Goal: Transaction & Acquisition: Purchase product/service

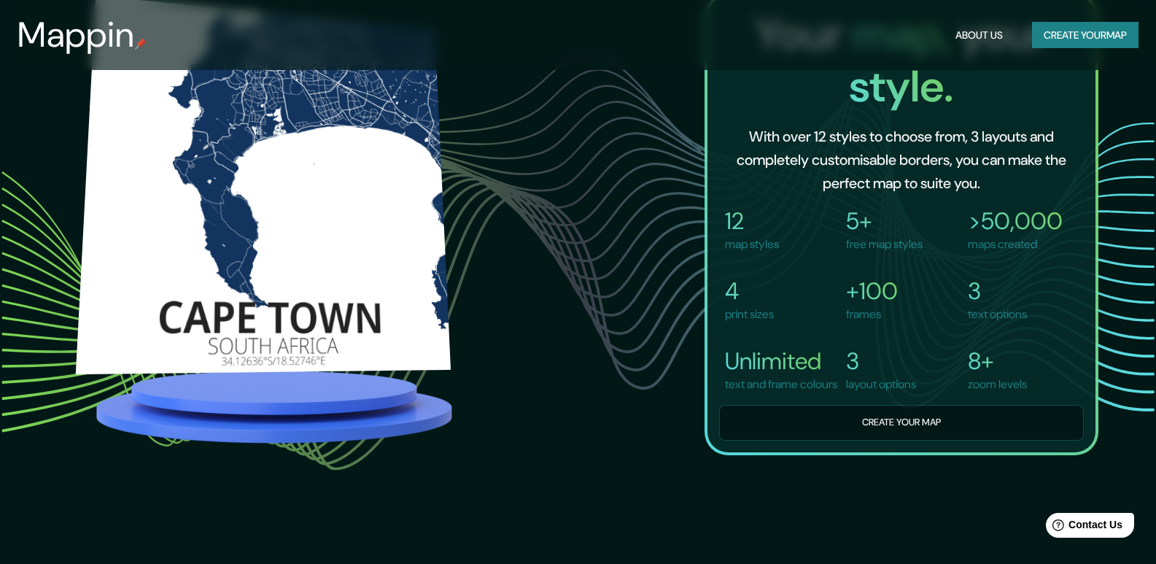
scroll to position [1157, 0]
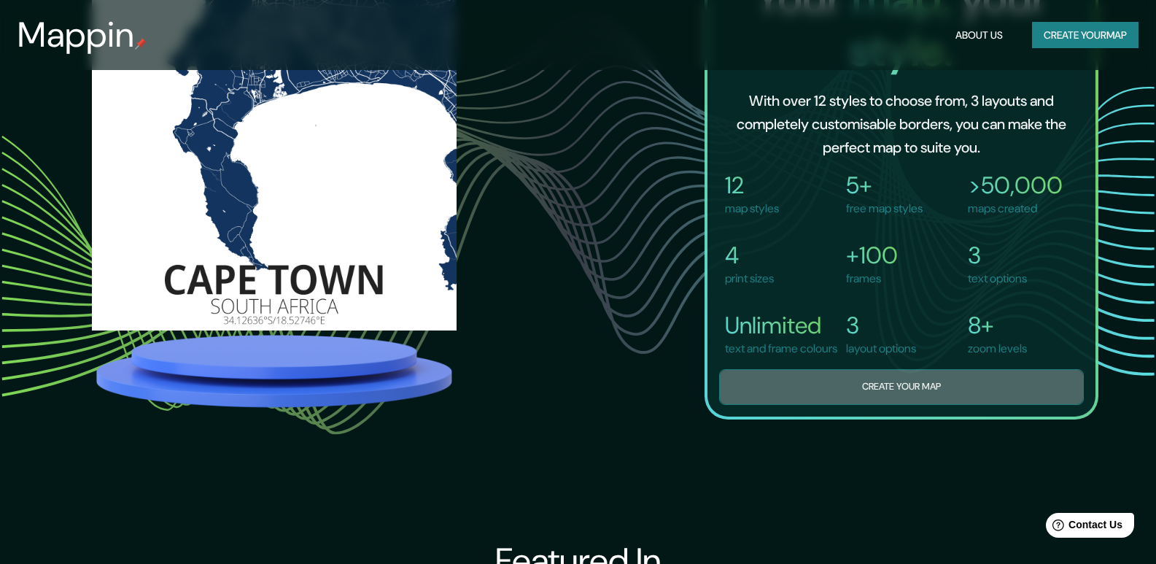
click at [927, 397] on button "Create your map" at bounding box center [901, 387] width 365 height 36
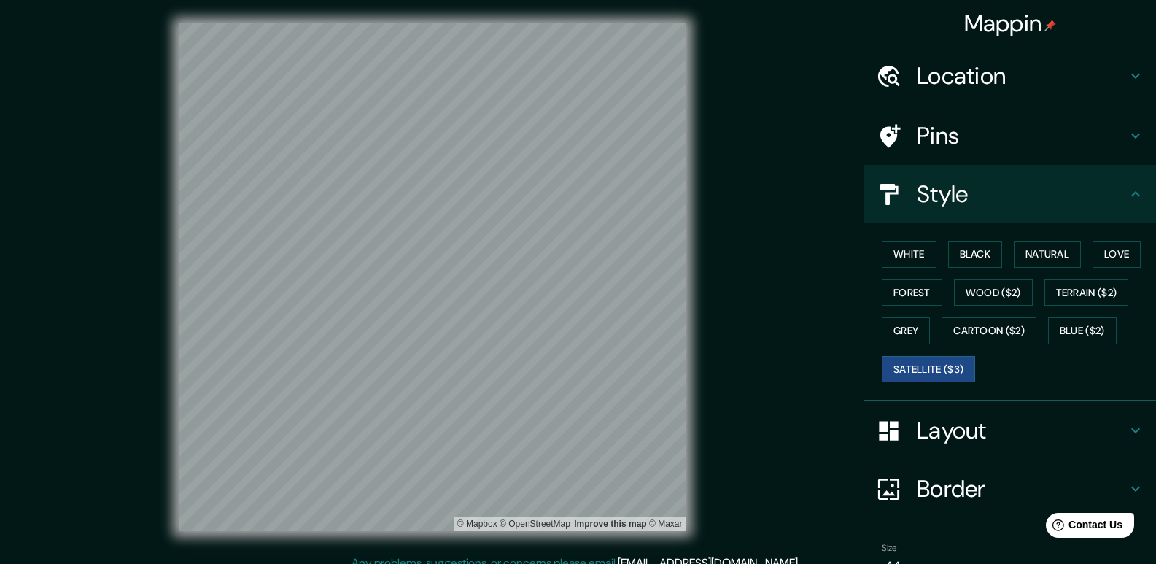
click at [941, 82] on h4 "Location" at bounding box center [1021, 75] width 210 height 29
type input "309"
type input "62"
type input "31"
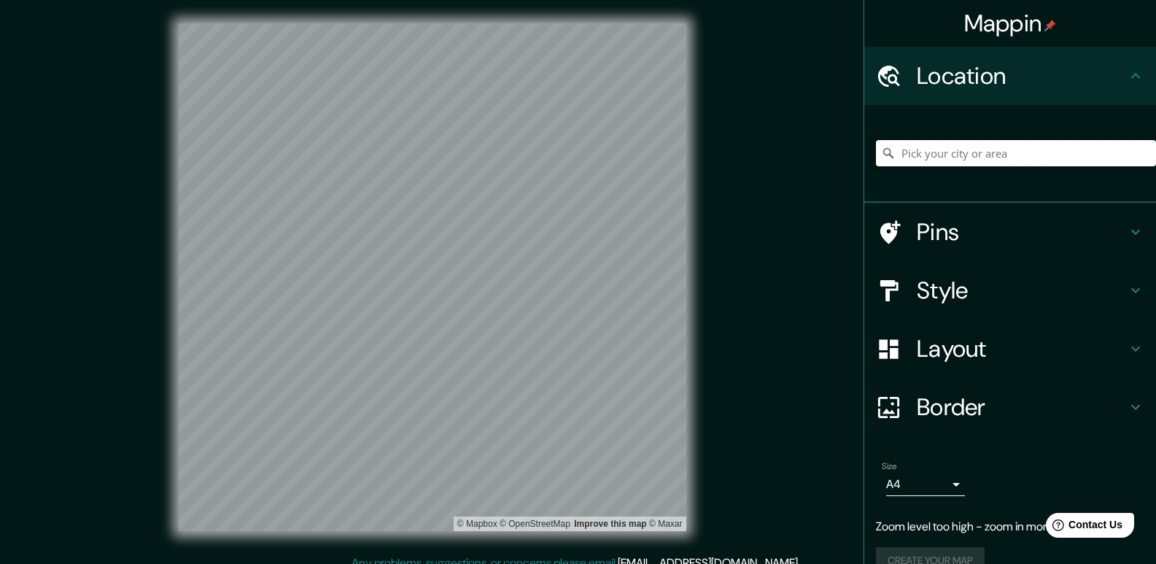
click at [944, 159] on input "Pick your city or area" at bounding box center [1016, 153] width 280 height 26
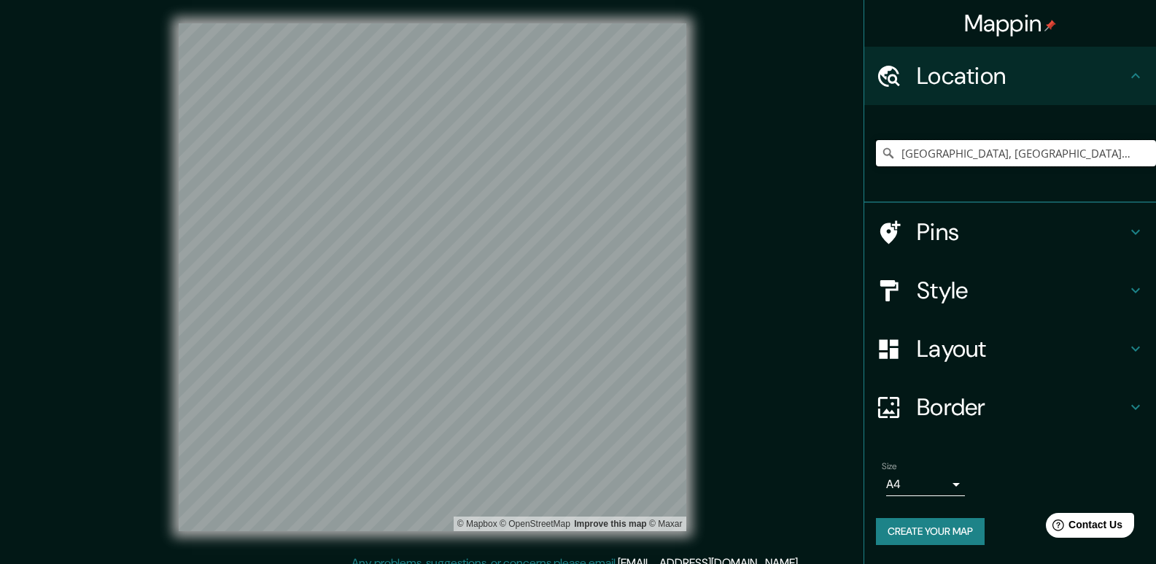
type input "[GEOGRAPHIC_DATA], [GEOGRAPHIC_DATA], [GEOGRAPHIC_DATA]"
click at [962, 491] on body "Mappin Location [GEOGRAPHIC_DATA], [GEOGRAPHIC_DATA], [GEOGRAPHIC_DATA] [GEOGRA…" at bounding box center [578, 282] width 1156 height 564
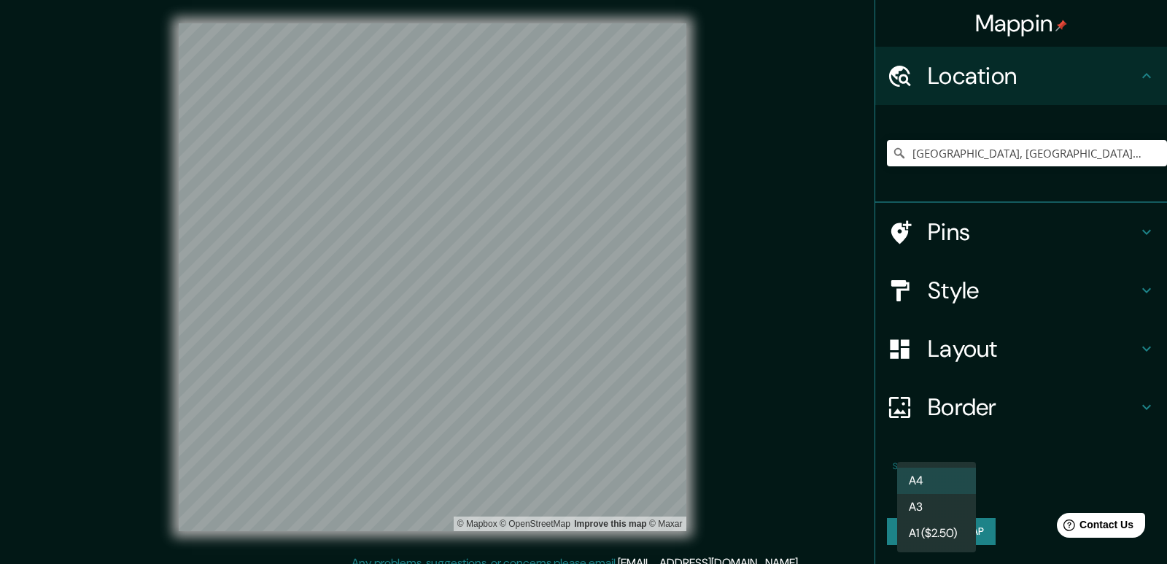
click at [919, 515] on li "A3" at bounding box center [936, 507] width 79 height 26
type input "a4"
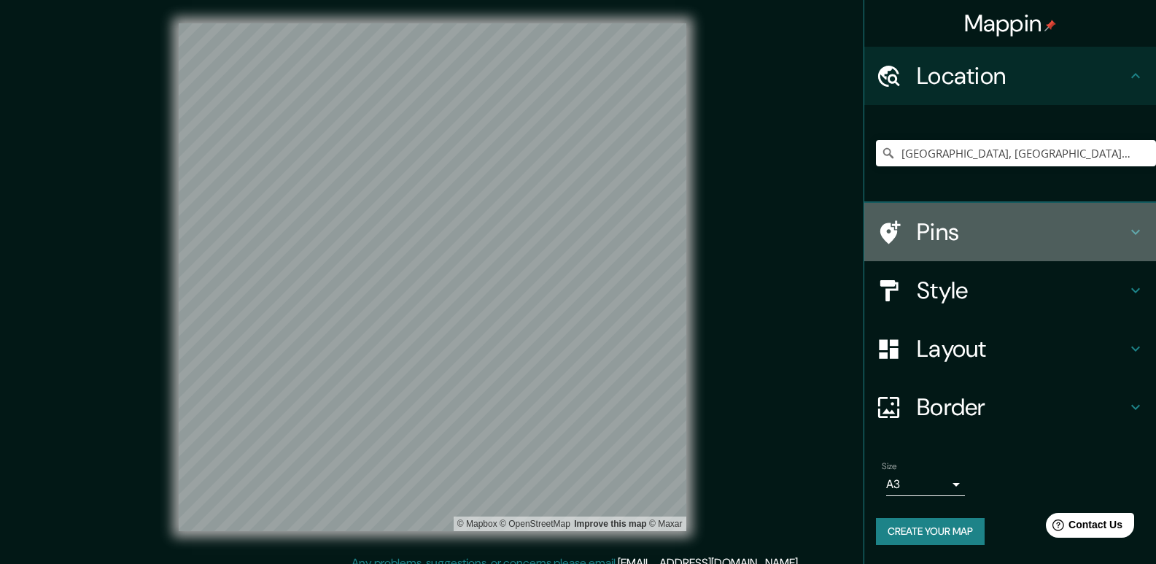
click at [970, 225] on h4 "Pins" at bounding box center [1021, 231] width 210 height 29
type input "309"
type input "62"
type input "31"
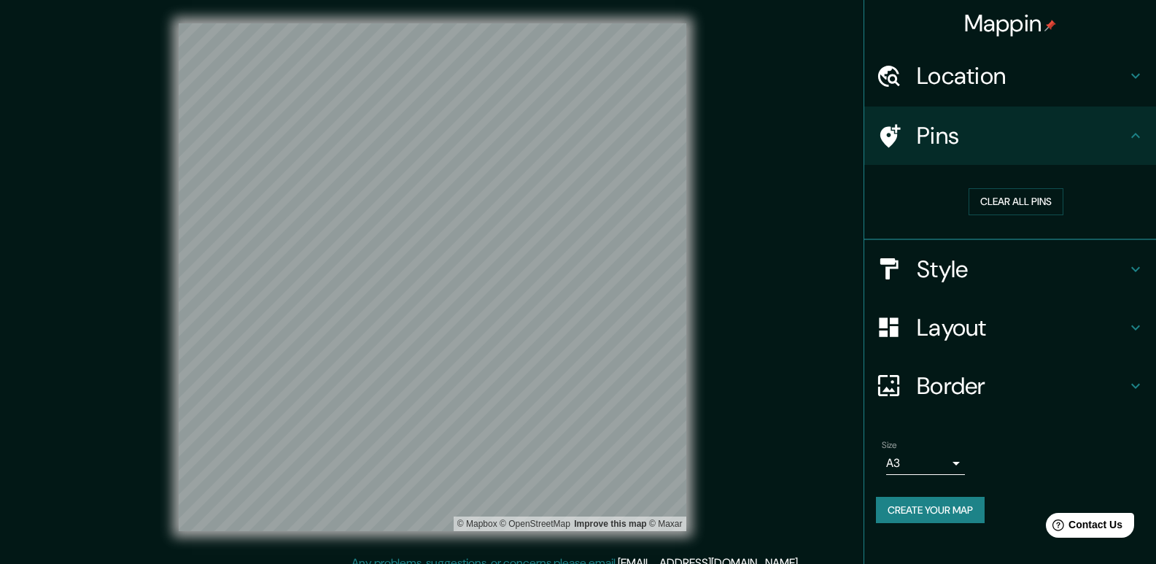
click at [935, 270] on h4 "Style" at bounding box center [1021, 268] width 210 height 29
type input "309"
type input "62"
type input "31"
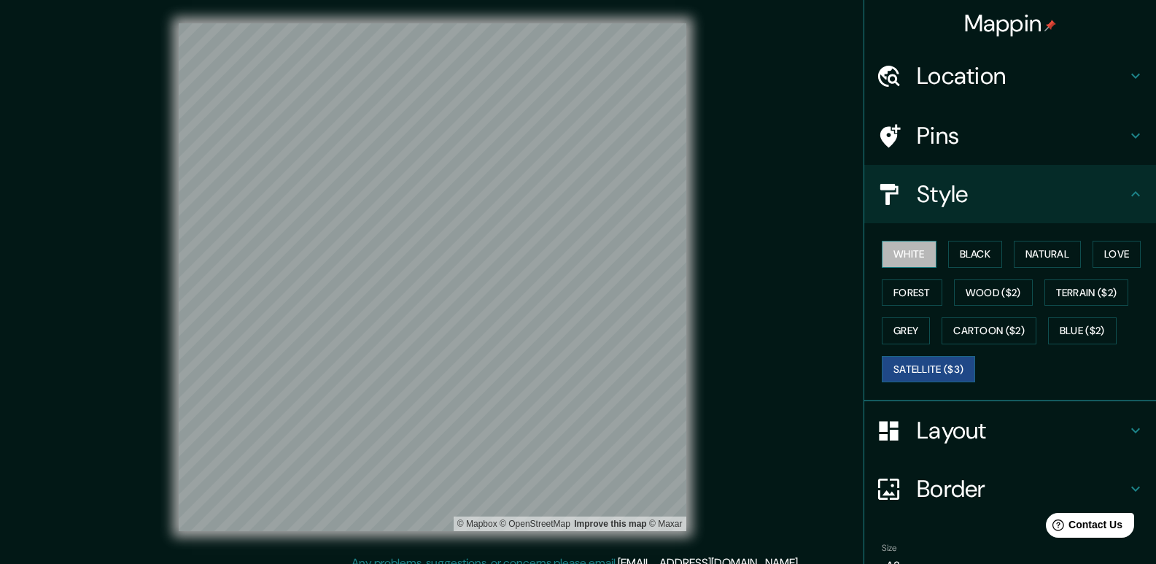
click at [903, 250] on button "White" at bounding box center [908, 254] width 55 height 27
click at [965, 251] on button "Black" at bounding box center [975, 254] width 55 height 27
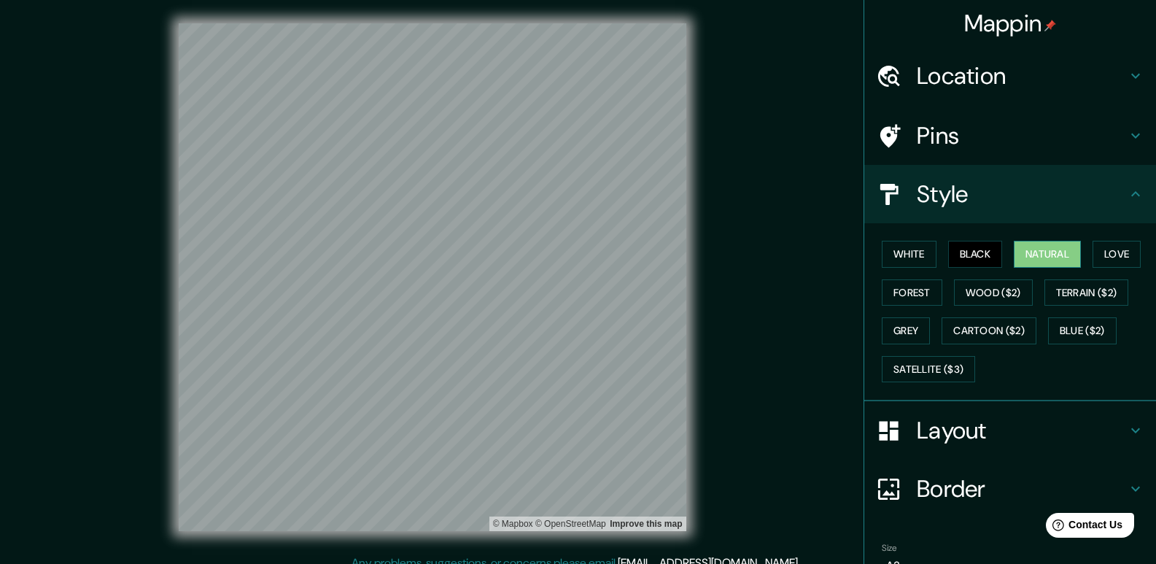
click at [1019, 252] on button "Natural" at bounding box center [1046, 254] width 67 height 27
click at [1096, 253] on button "Love" at bounding box center [1116, 254] width 48 height 27
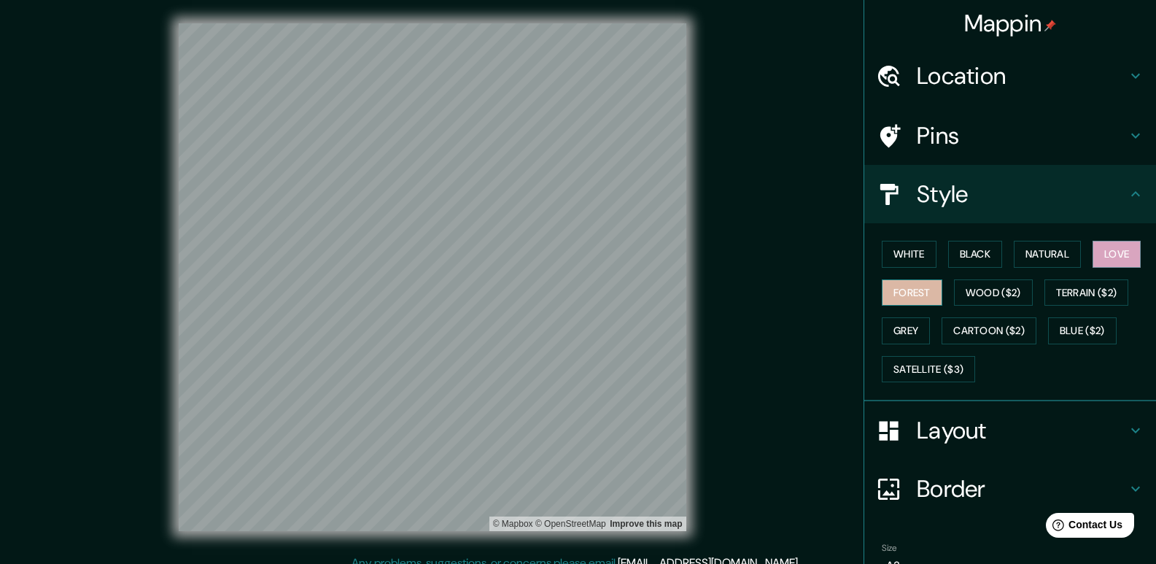
click at [901, 289] on button "Forest" at bounding box center [911, 292] width 61 height 27
click at [699, 273] on div "© Mapbox © OpenStreetMap Improve this map" at bounding box center [432, 277] width 554 height 554
click at [970, 305] on button "Wood ($2)" at bounding box center [993, 292] width 79 height 27
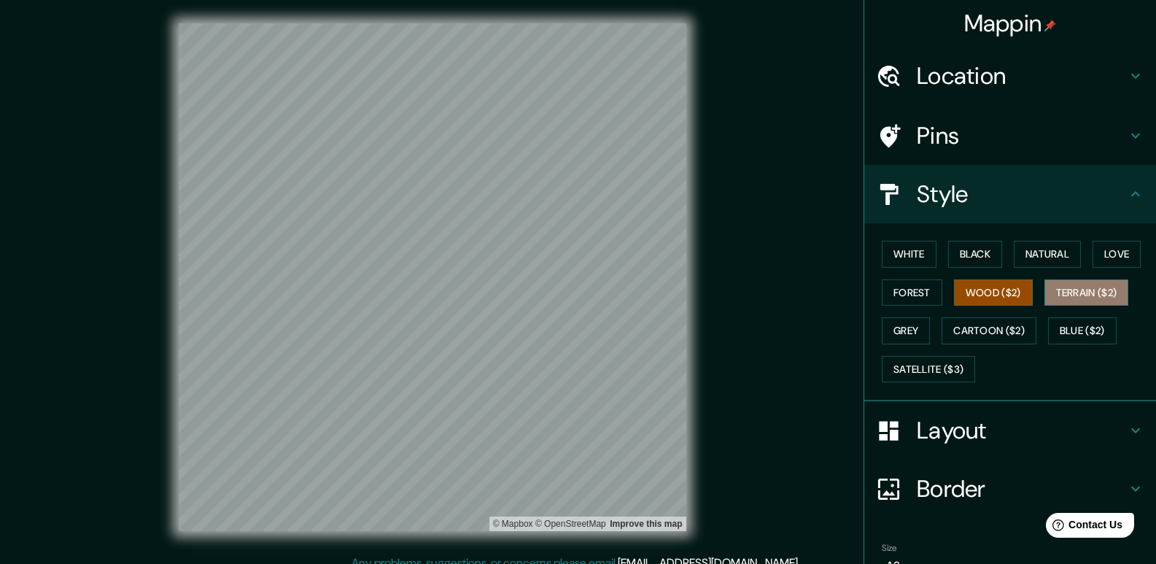
click at [1085, 289] on button "Terrain ($2)" at bounding box center [1086, 292] width 85 height 27
click at [1070, 331] on button "Blue ($2)" at bounding box center [1082, 330] width 69 height 27
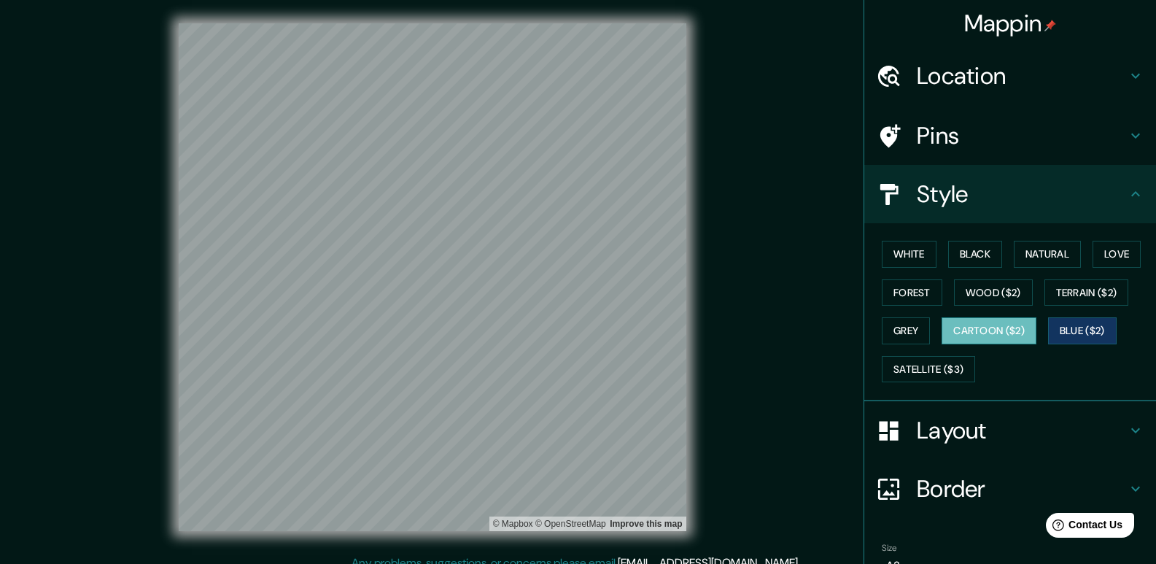
click at [976, 326] on button "Cartoon ($2)" at bounding box center [988, 330] width 95 height 27
click at [903, 326] on button "Grey" at bounding box center [905, 330] width 48 height 27
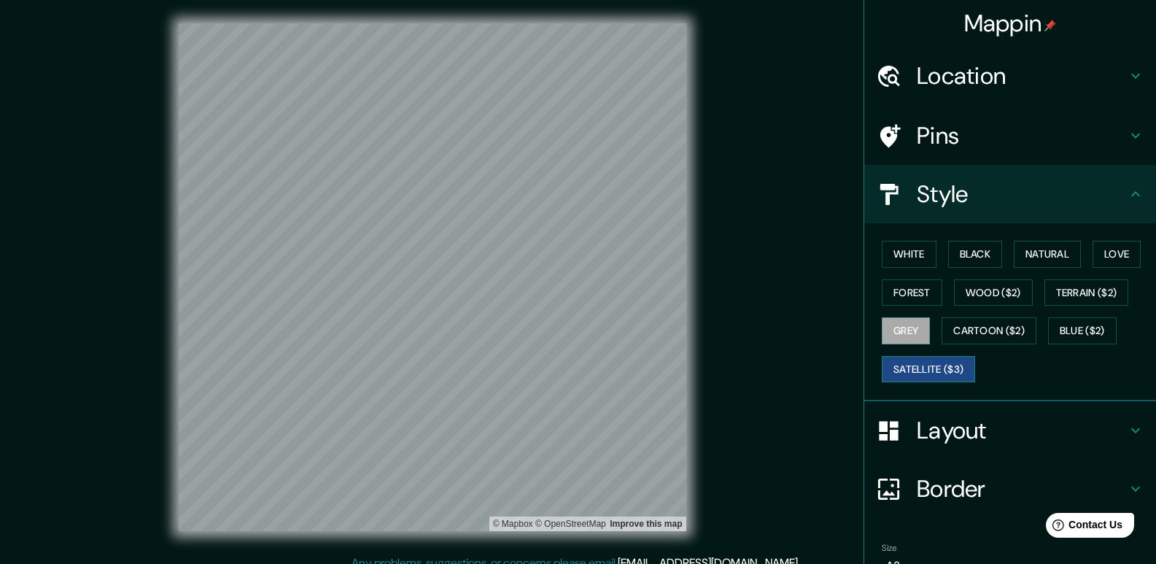
click at [905, 362] on button "Satellite ($3)" at bounding box center [927, 369] width 93 height 27
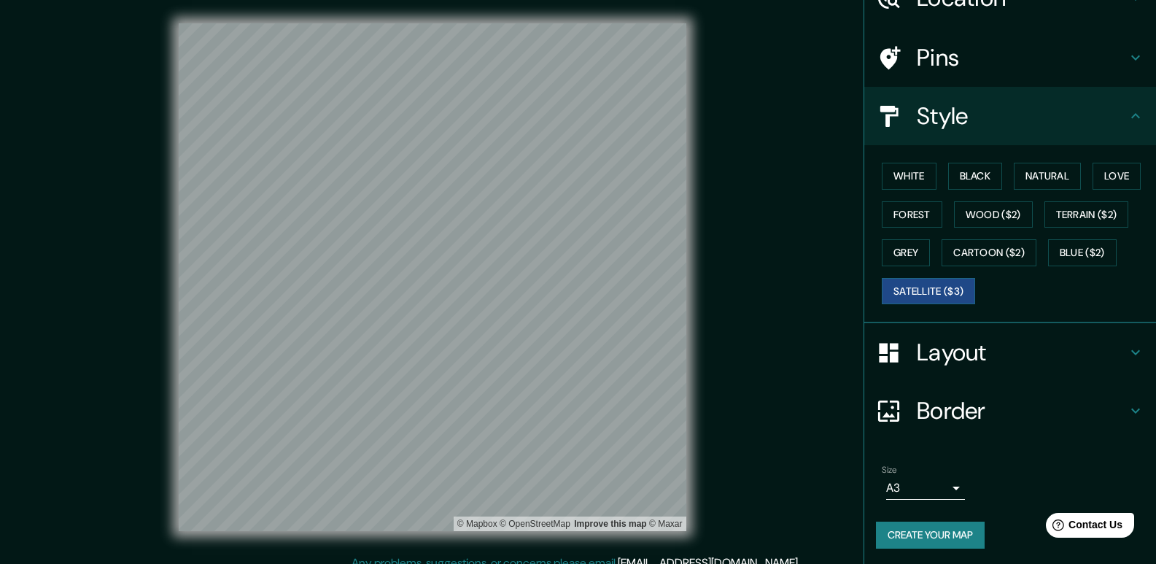
scroll to position [80, 0]
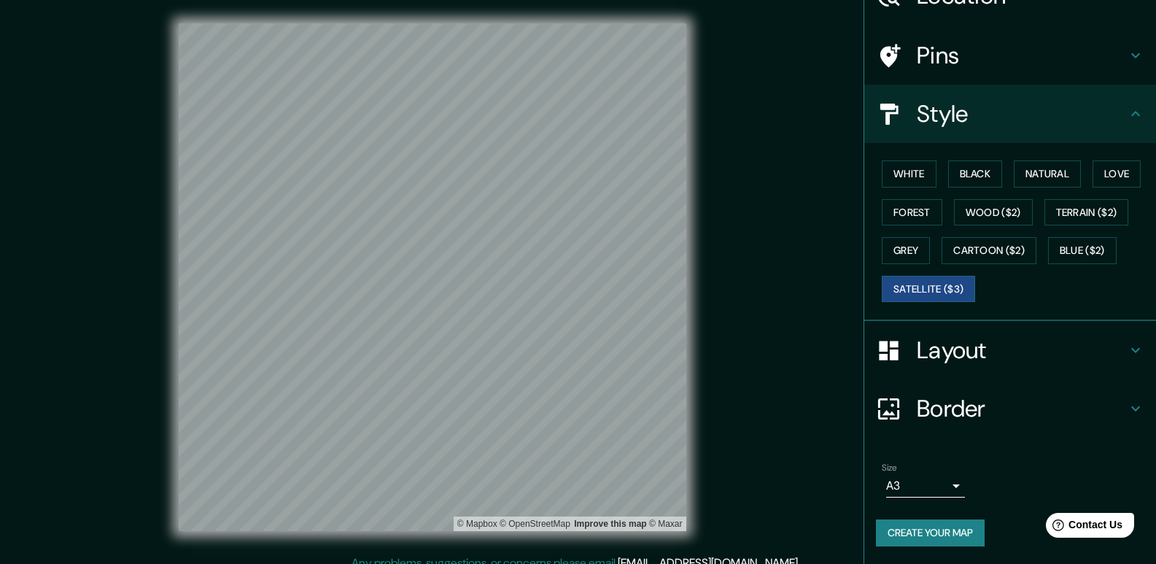
click at [965, 340] on h4 "Layout" at bounding box center [1021, 349] width 210 height 29
type input "309"
type input "62"
type input "31"
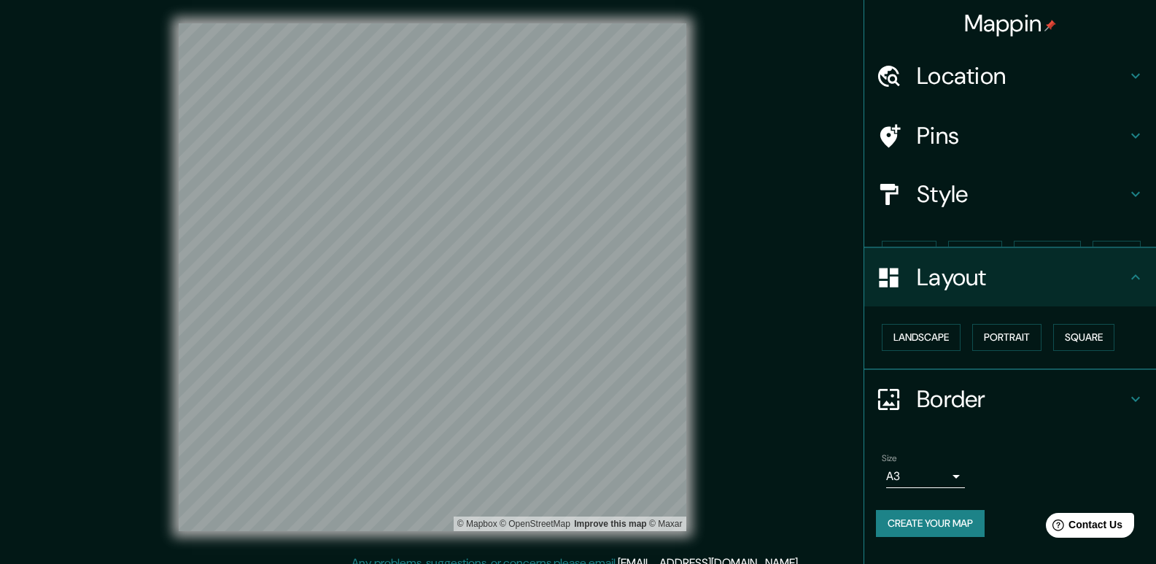
scroll to position [0, 0]
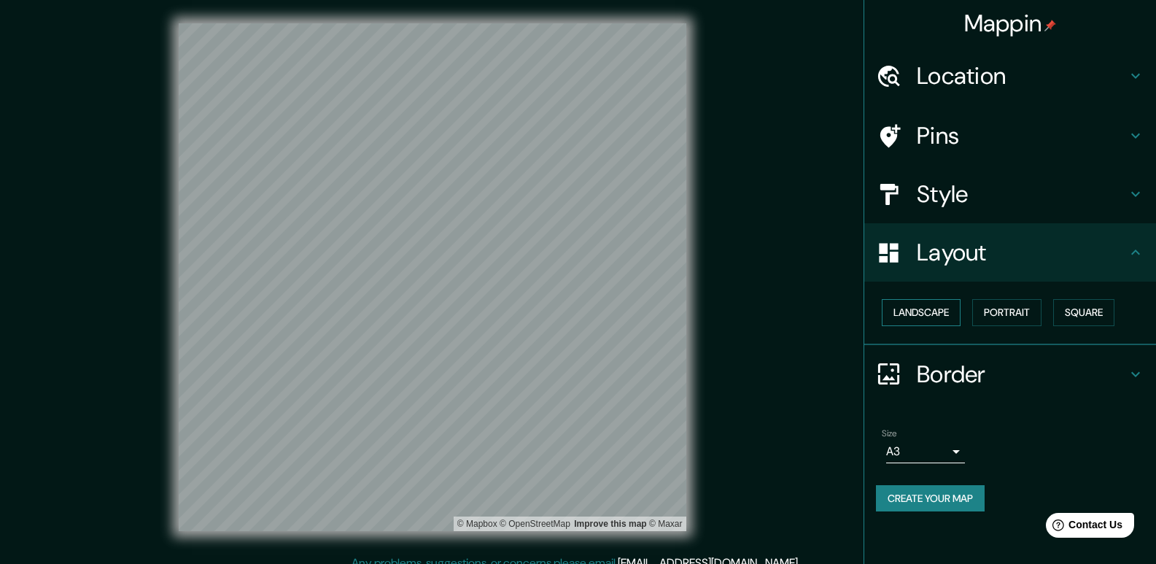
click at [949, 306] on button "Landscape" at bounding box center [920, 312] width 79 height 27
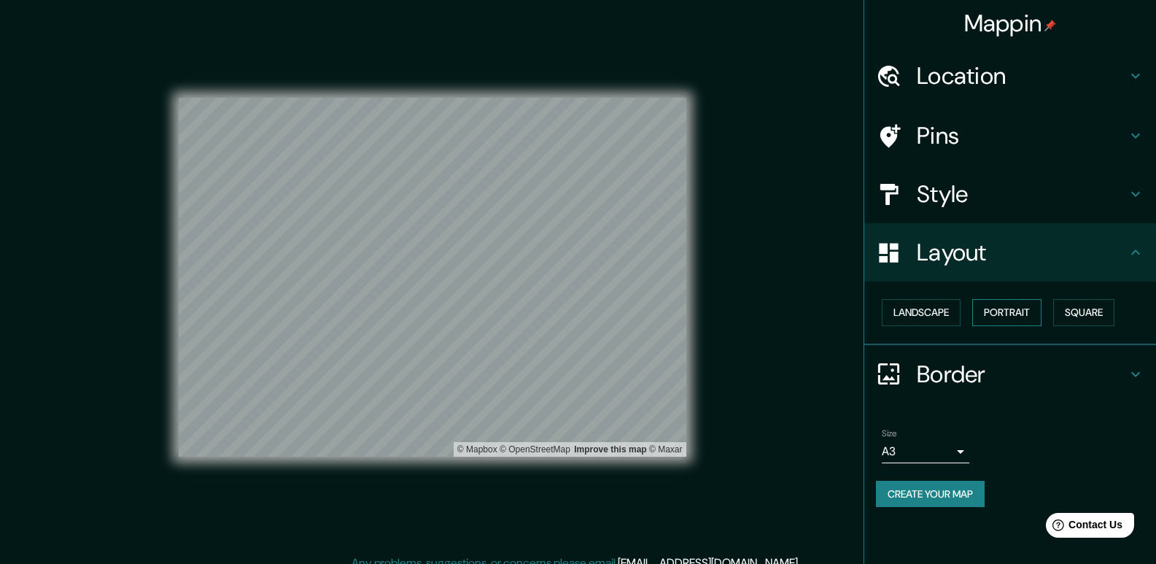
click at [1013, 312] on button "Portrait" at bounding box center [1006, 312] width 69 height 27
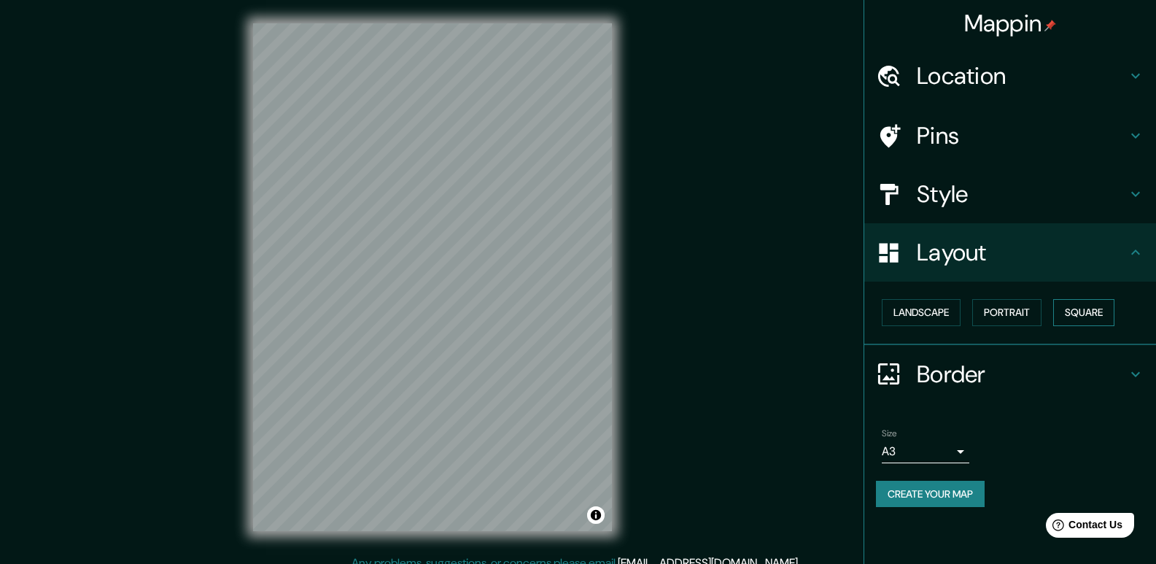
click at [1072, 307] on button "Square" at bounding box center [1083, 312] width 61 height 27
